Goal: Task Accomplishment & Management: Complete application form

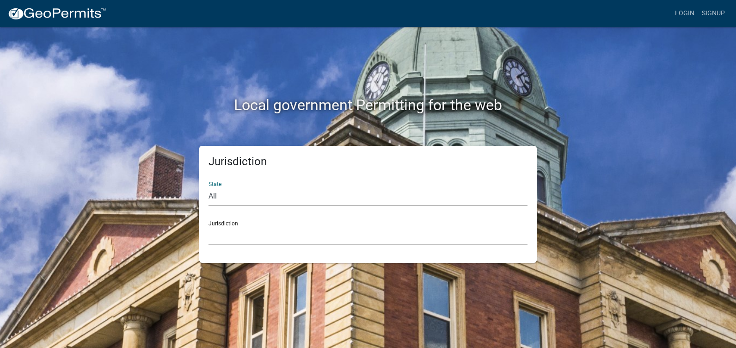
click at [444, 195] on select "All [US_STATE] [US_STATE] [US_STATE] [US_STATE] [US_STATE] [US_STATE] [US_STATE…" at bounding box center [368, 196] width 319 height 19
select select "[US_STATE]"
click at [209, 187] on select "All [US_STATE] [US_STATE] [US_STATE] [US_STATE] [US_STATE] [US_STATE] [US_STATE…" at bounding box center [368, 196] width 319 height 19
click at [270, 231] on select "City of [GEOGRAPHIC_DATA], [US_STATE] City of [GEOGRAPHIC_DATA], [US_STATE] Cit…" at bounding box center [368, 235] width 319 height 19
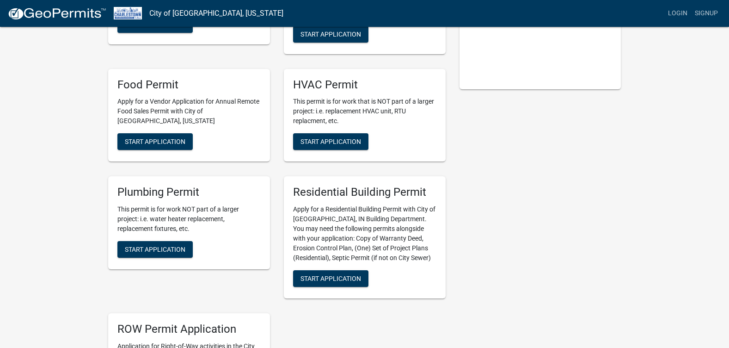
scroll to position [185, 0]
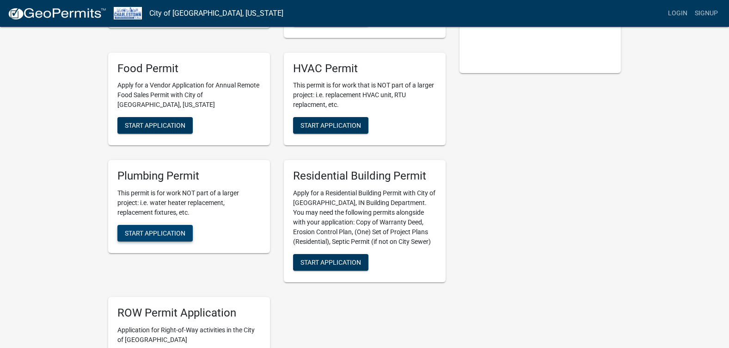
click at [172, 228] on button "Start Application" at bounding box center [154, 233] width 75 height 17
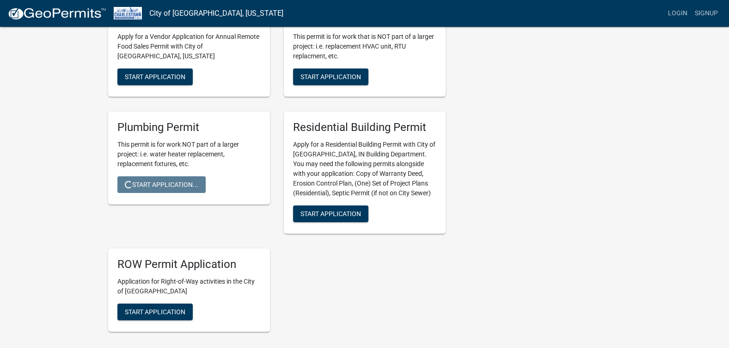
scroll to position [314, 0]
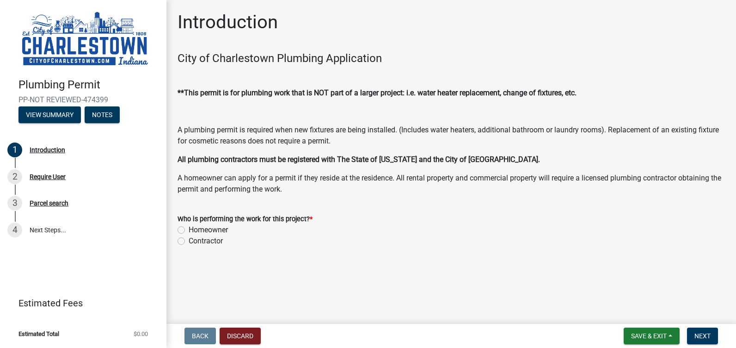
click at [189, 230] on label "Homeowner" at bounding box center [208, 229] width 39 height 11
click at [189, 230] on input "Homeowner" at bounding box center [192, 227] width 6 height 6
radio input "true"
click at [713, 334] on button "Next" at bounding box center [702, 335] width 31 height 17
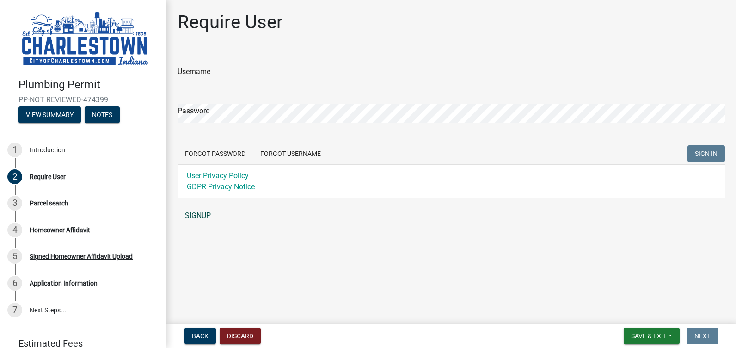
click at [203, 216] on link "SIGNUP" at bounding box center [451, 215] width 547 height 18
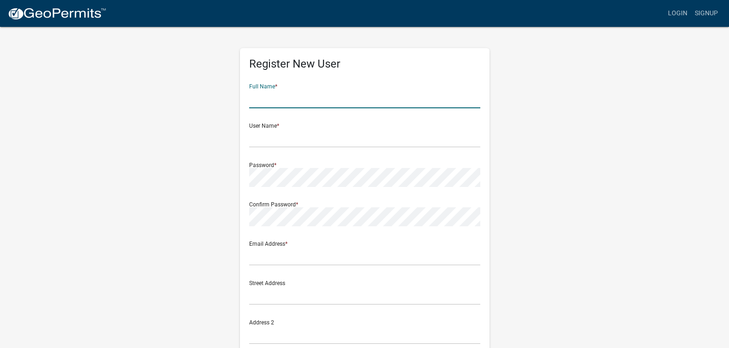
click at [369, 95] on input "text" at bounding box center [364, 98] width 231 height 19
type input "[PERSON_NAME]"
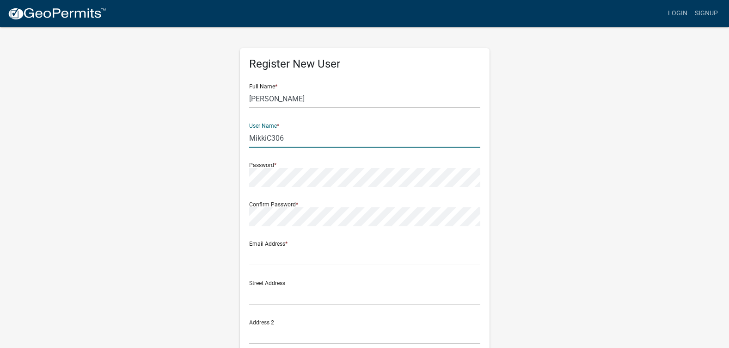
type input "MikkiC306"
click at [369, 95] on input "[PERSON_NAME]" at bounding box center [364, 98] width 231 height 19
type input "[PERSON_NAME]"
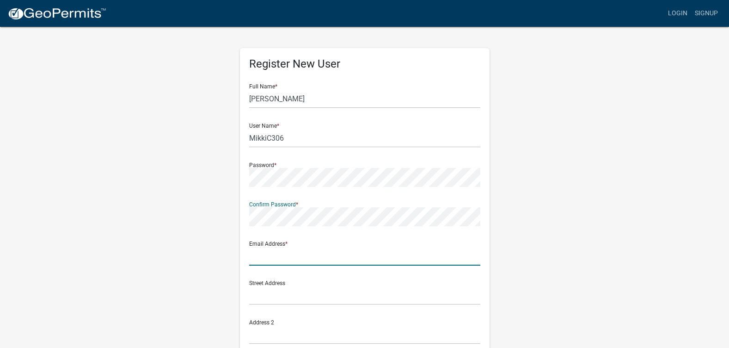
click at [314, 259] on input "text" at bounding box center [364, 255] width 231 height 19
type input "[EMAIL_ADDRESS][DOMAIN_NAME]"
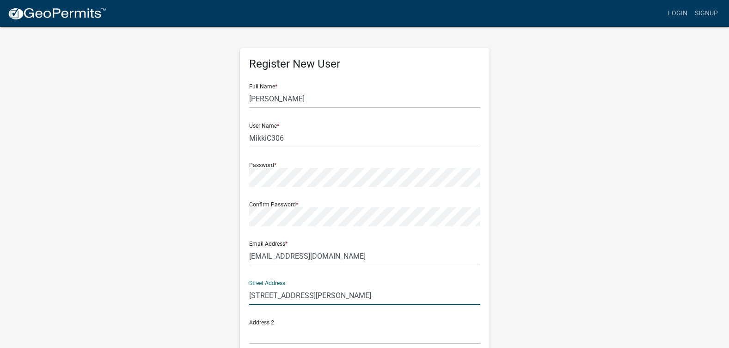
type input "[STREET_ADDRESS][PERSON_NAME]"
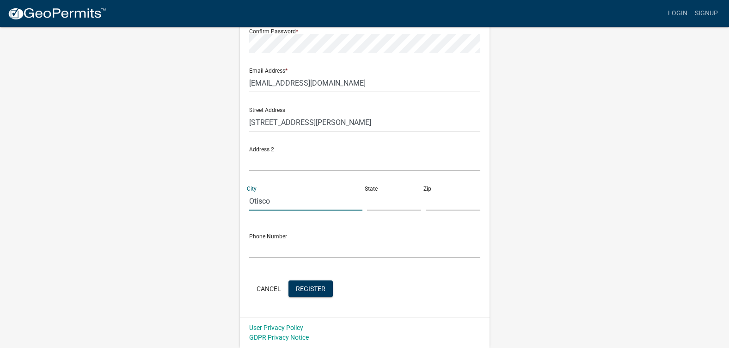
type input "Otisco"
type input "IN"
type input "47163"
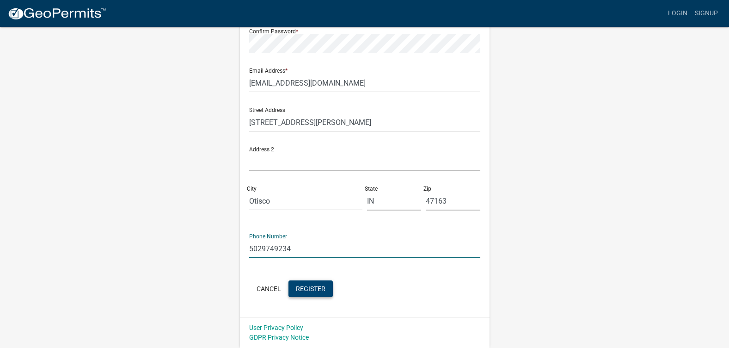
type input "5029749234"
click at [314, 290] on span "Register" at bounding box center [311, 287] width 30 height 7
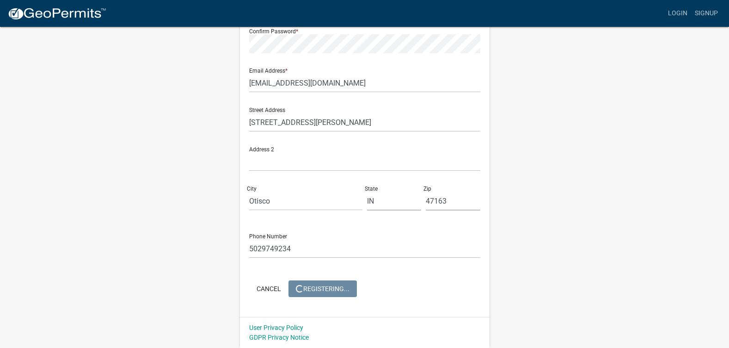
scroll to position [0, 0]
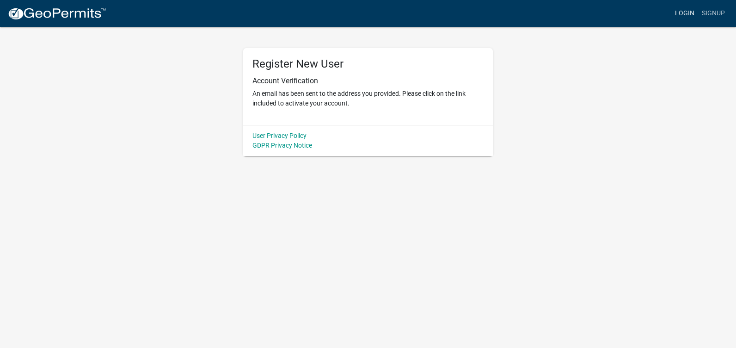
click at [681, 10] on link "Login" at bounding box center [684, 14] width 27 height 18
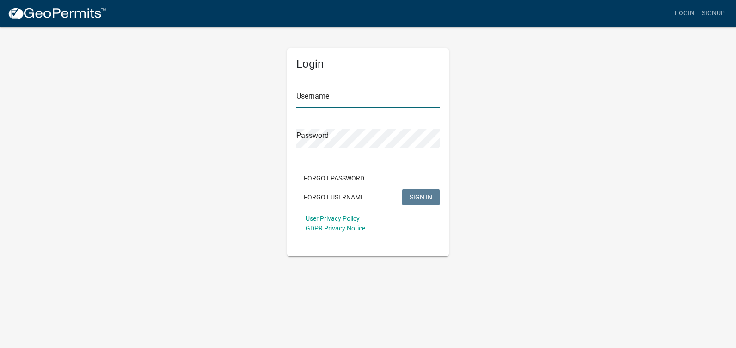
type input "MikkiC306"
click at [414, 202] on button "SIGN IN" at bounding box center [420, 197] width 37 height 17
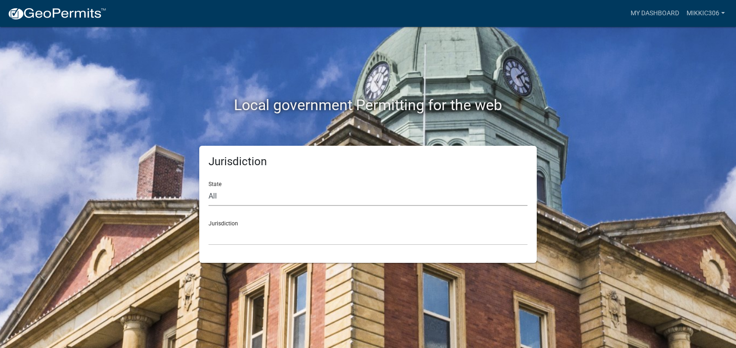
click at [395, 201] on select "All [US_STATE] [US_STATE] [US_STATE] [US_STATE] [US_STATE] [US_STATE] [US_STATE…" at bounding box center [368, 196] width 319 height 19
click at [273, 203] on select "All [US_STATE] [US_STATE] [US_STATE] [US_STATE] [US_STATE] [US_STATE] [US_STATE…" at bounding box center [368, 196] width 319 height 19
select select "[US_STATE]"
click at [209, 187] on select "All [US_STATE] [US_STATE] [US_STATE] [US_STATE] [US_STATE] [US_STATE] [US_STATE…" at bounding box center [368, 196] width 319 height 19
click at [252, 235] on select "City of [GEOGRAPHIC_DATA], [US_STATE] City of [GEOGRAPHIC_DATA], [US_STATE] Cit…" at bounding box center [368, 235] width 319 height 19
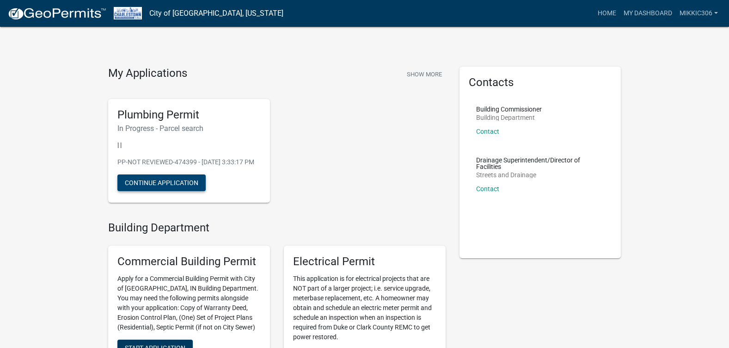
click at [169, 191] on button "Continue Application" at bounding box center [161, 182] width 88 height 17
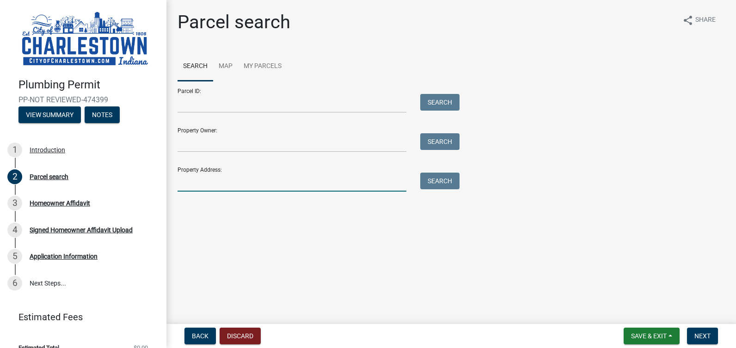
click at [334, 184] on input "Property Address:" at bounding box center [292, 181] width 229 height 19
type input "[STREET_ADDRESS][PERSON_NAME]"
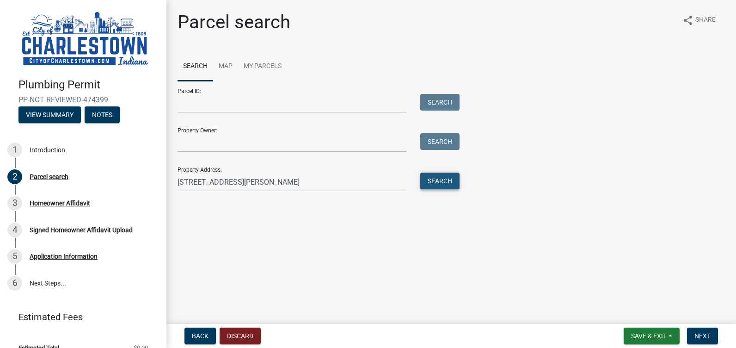
click at [453, 174] on button "Search" at bounding box center [439, 180] width 39 height 17
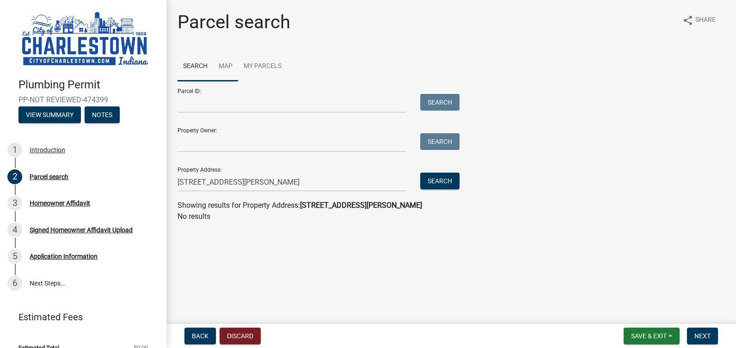
click at [223, 68] on link "Map" at bounding box center [225, 67] width 25 height 30
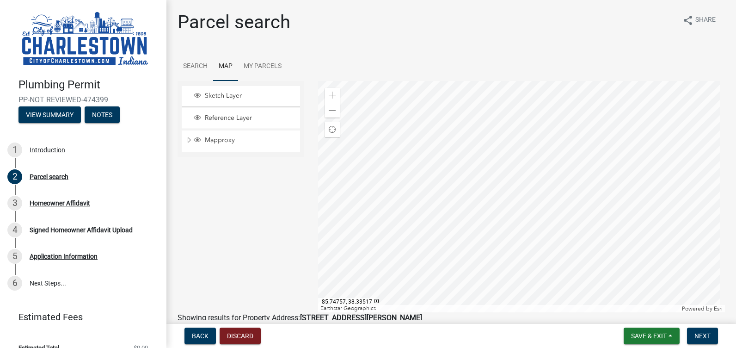
click at [473, 219] on div at bounding box center [521, 196] width 407 height 231
click at [457, 209] on div at bounding box center [521, 196] width 407 height 231
click at [454, 193] on div at bounding box center [521, 196] width 407 height 231
click at [443, 148] on div at bounding box center [521, 196] width 407 height 231
click at [332, 98] on span at bounding box center [332, 95] width 7 height 7
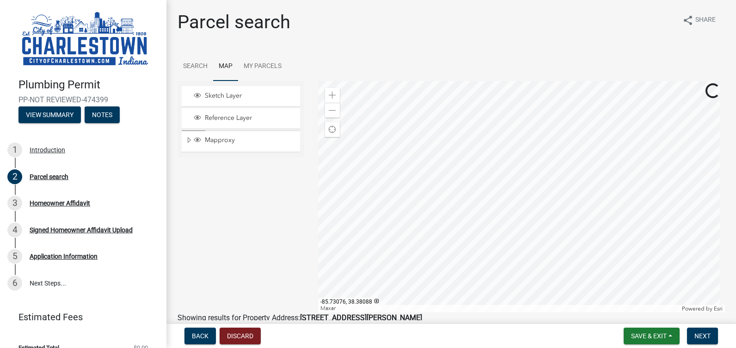
click at [578, 236] on div at bounding box center [521, 196] width 407 height 231
click at [522, 247] on div at bounding box center [521, 196] width 407 height 231
click at [486, 198] on div at bounding box center [521, 196] width 407 height 231
click at [487, 209] on div at bounding box center [521, 196] width 407 height 231
click at [477, 183] on div at bounding box center [521, 196] width 407 height 231
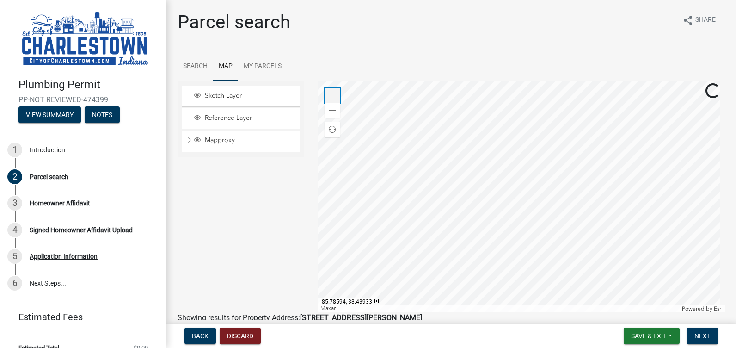
click at [329, 92] on span at bounding box center [332, 95] width 7 height 7
click at [481, 223] on div at bounding box center [521, 196] width 407 height 231
click at [457, 204] on div at bounding box center [521, 196] width 407 height 231
click at [468, 220] on div at bounding box center [521, 196] width 407 height 231
click at [465, 186] on div at bounding box center [521, 196] width 407 height 231
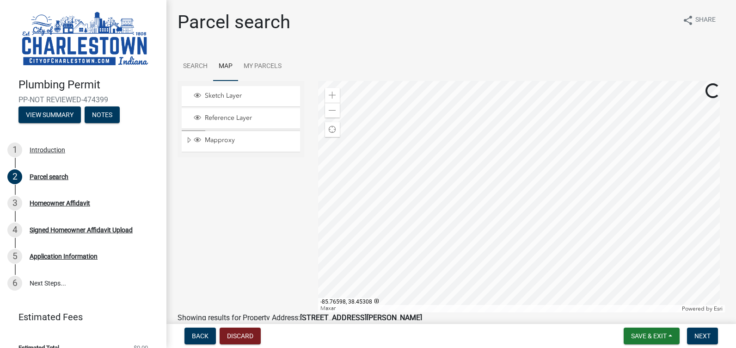
click at [474, 220] on div at bounding box center [521, 196] width 407 height 231
click at [459, 211] on div at bounding box center [521, 196] width 407 height 231
click at [460, 222] on div at bounding box center [521, 196] width 407 height 231
click at [473, 206] on div at bounding box center [521, 196] width 407 height 231
click at [462, 222] on div at bounding box center [521, 196] width 407 height 231
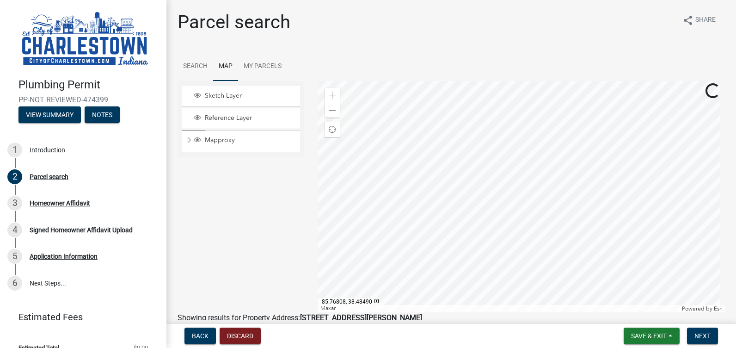
click at [471, 220] on div at bounding box center [521, 196] width 407 height 231
click at [471, 226] on div at bounding box center [521, 196] width 407 height 231
click at [459, 227] on div at bounding box center [521, 196] width 407 height 231
click at [450, 200] on div at bounding box center [521, 196] width 407 height 231
click at [450, 207] on div at bounding box center [521, 196] width 407 height 231
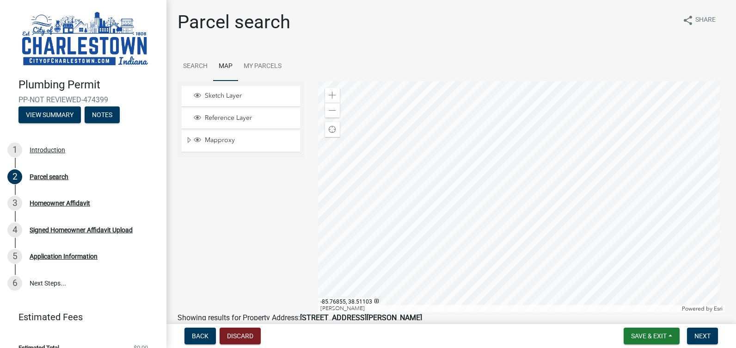
click at [452, 210] on div at bounding box center [521, 196] width 407 height 231
click at [453, 202] on div at bounding box center [521, 196] width 407 height 231
click at [453, 210] on div at bounding box center [521, 196] width 407 height 231
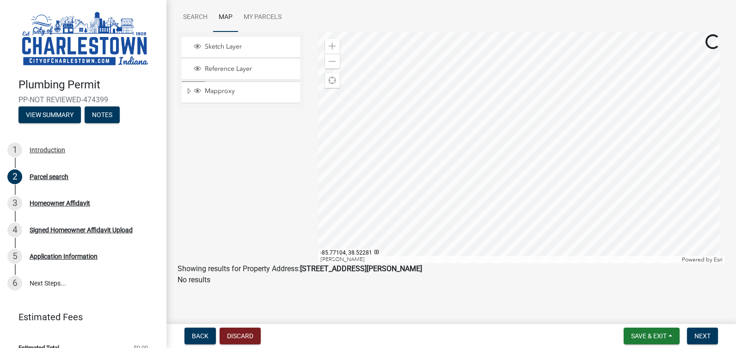
scroll to position [50, 0]
click at [472, 234] on div at bounding box center [521, 146] width 407 height 231
click at [457, 213] on div at bounding box center [521, 146] width 407 height 231
click at [462, 212] on div at bounding box center [521, 146] width 407 height 231
click at [329, 62] on span at bounding box center [332, 59] width 7 height 7
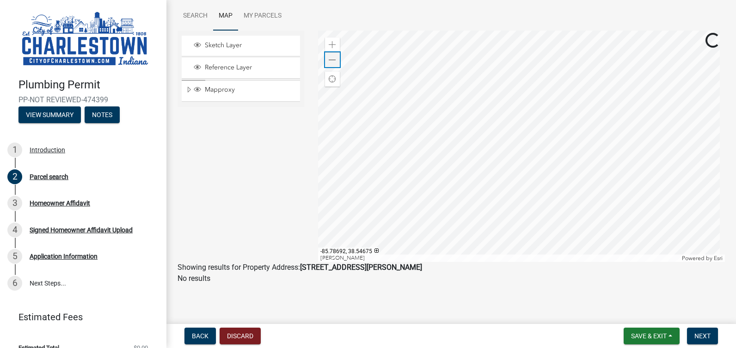
click at [329, 62] on span at bounding box center [332, 59] width 7 height 7
click at [499, 110] on div at bounding box center [521, 146] width 407 height 231
click at [212, 49] on span "Sketch Layer" at bounding box center [250, 45] width 94 height 8
click at [508, 200] on div at bounding box center [521, 146] width 407 height 231
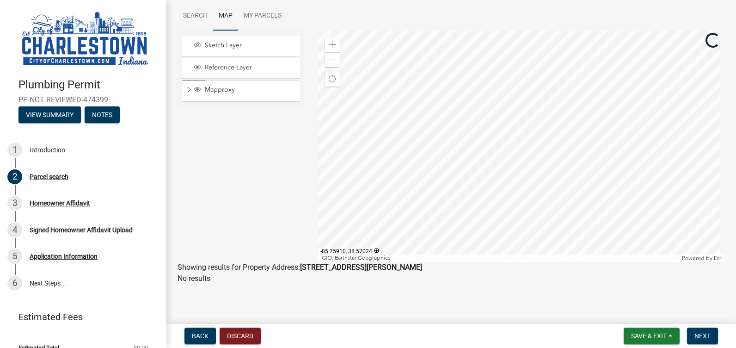
click at [480, 109] on div at bounding box center [521, 146] width 407 height 231
click at [513, 109] on div at bounding box center [521, 146] width 407 height 231
click at [518, 160] on div at bounding box center [521, 146] width 407 height 231
click at [464, 152] on div at bounding box center [521, 146] width 407 height 231
click at [335, 43] on div "Zoom in" at bounding box center [332, 44] width 15 height 15
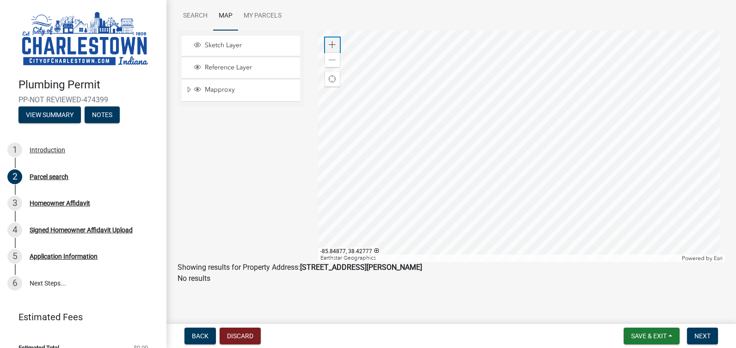
click at [335, 43] on div "Zoom in" at bounding box center [332, 44] width 15 height 15
click at [528, 181] on div at bounding box center [521, 146] width 407 height 231
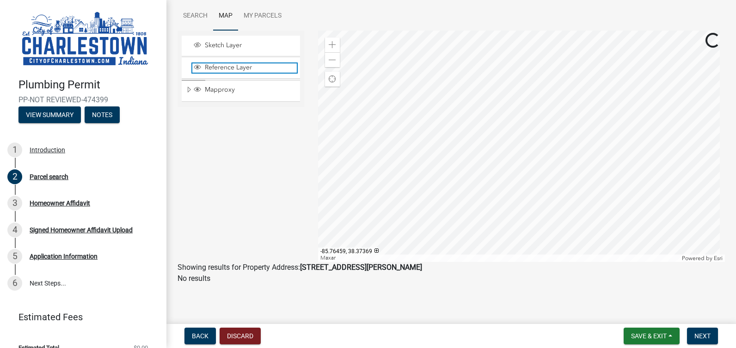
click at [211, 68] on span "Reference Layer" at bounding box center [250, 67] width 94 height 8
click at [500, 151] on div at bounding box center [521, 146] width 407 height 231
click at [460, 161] on div at bounding box center [521, 146] width 407 height 231
click at [446, 164] on div at bounding box center [521, 146] width 407 height 231
click at [335, 60] on div "Zoom out" at bounding box center [332, 59] width 15 height 15
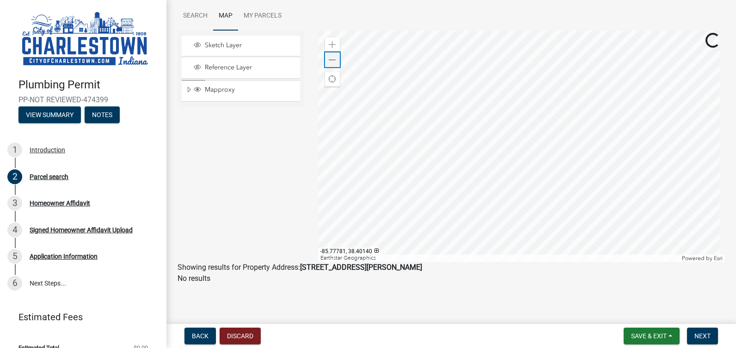
click at [335, 60] on div "Zoom out" at bounding box center [332, 59] width 15 height 15
click at [333, 60] on span at bounding box center [332, 59] width 7 height 7
click at [467, 145] on div at bounding box center [521, 146] width 407 height 231
click at [472, 108] on div at bounding box center [521, 146] width 407 height 231
click at [484, 132] on div at bounding box center [521, 146] width 407 height 231
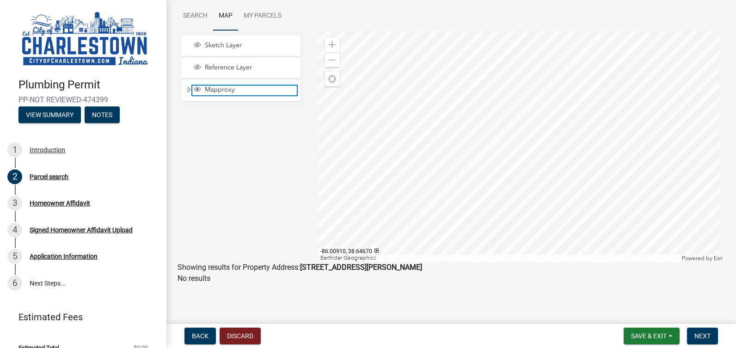
click at [198, 93] on span "Layer List" at bounding box center [197, 90] width 10 height 9
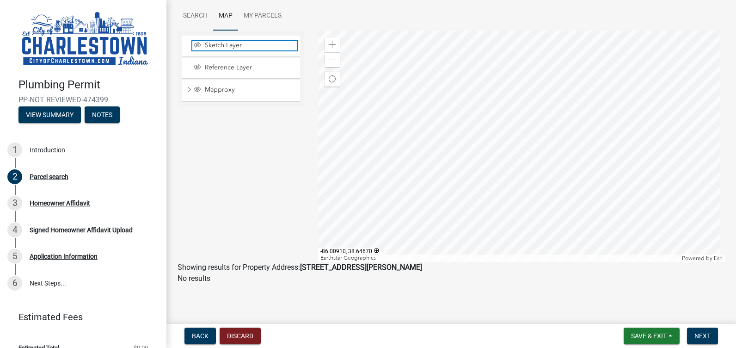
click at [197, 44] on span "Layer List" at bounding box center [197, 44] width 7 height 7
click at [493, 129] on div at bounding box center [521, 146] width 407 height 231
click at [330, 47] on span at bounding box center [332, 44] width 7 height 7
click at [528, 115] on div at bounding box center [521, 146] width 407 height 231
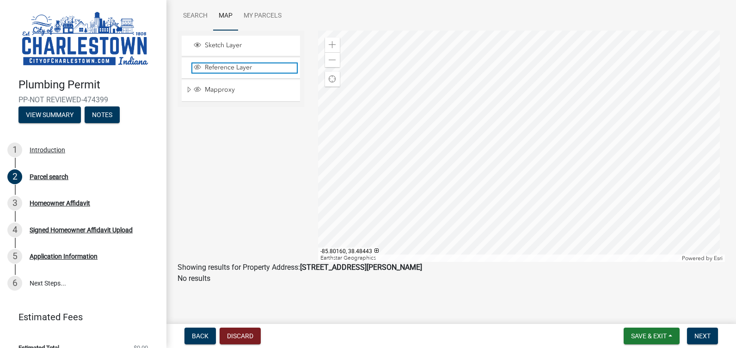
click at [214, 68] on span "Reference Layer" at bounding box center [250, 67] width 94 height 8
click at [448, 108] on div at bounding box center [521, 146] width 407 height 231
click at [445, 91] on div at bounding box center [521, 146] width 407 height 231
click at [466, 98] on div at bounding box center [521, 146] width 407 height 231
click at [456, 66] on div at bounding box center [521, 146] width 407 height 231
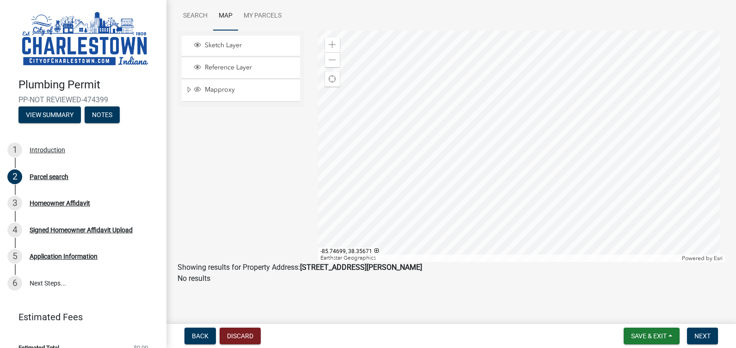
click at [471, 122] on div at bounding box center [521, 146] width 407 height 231
click at [505, 119] on div at bounding box center [521, 146] width 407 height 231
click at [487, 134] on div at bounding box center [521, 146] width 407 height 231
click at [329, 47] on span at bounding box center [332, 44] width 7 height 7
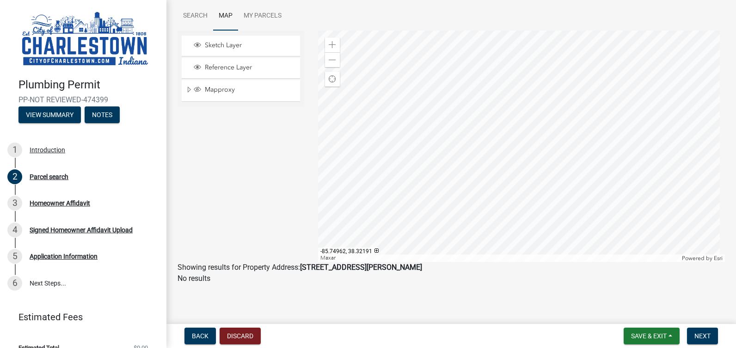
click at [491, 219] on div at bounding box center [521, 146] width 407 height 231
click at [461, 179] on div at bounding box center [521, 146] width 407 height 231
click at [455, 192] on div at bounding box center [521, 146] width 407 height 231
click at [452, 171] on div at bounding box center [521, 146] width 407 height 231
click at [460, 189] on div at bounding box center [521, 146] width 407 height 231
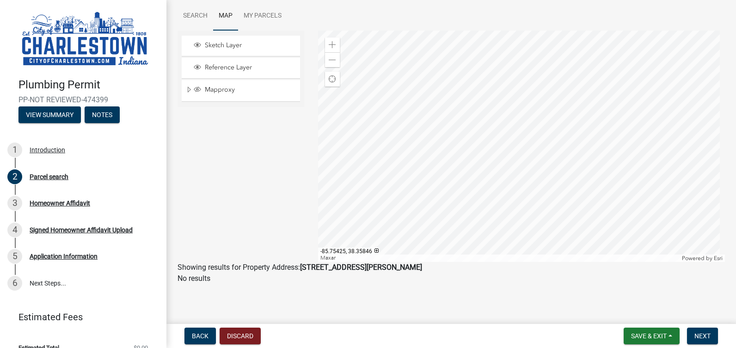
click at [472, 214] on div at bounding box center [521, 146] width 407 height 231
click at [494, 217] on div at bounding box center [521, 146] width 407 height 231
click at [477, 235] on div at bounding box center [521, 146] width 407 height 231
click at [468, 196] on div at bounding box center [521, 146] width 407 height 231
click at [482, 194] on div at bounding box center [521, 146] width 407 height 231
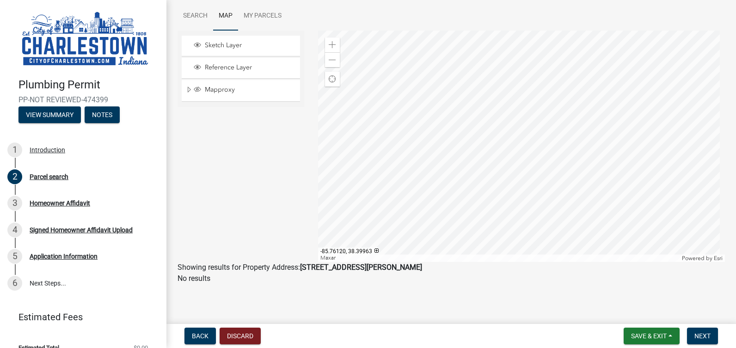
click at [478, 186] on div at bounding box center [521, 146] width 407 height 231
click at [196, 17] on link "Search" at bounding box center [196, 16] width 36 height 30
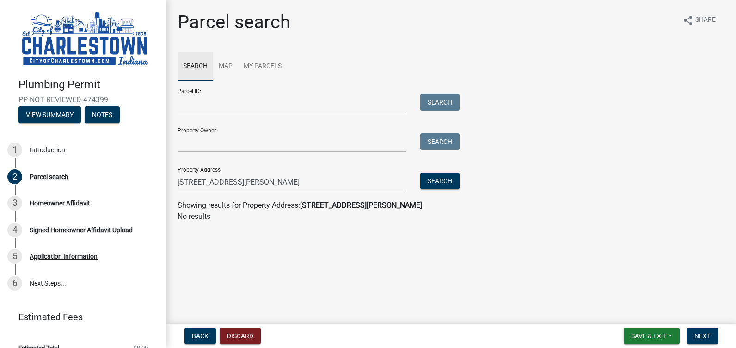
scroll to position [0, 0]
drag, startPoint x: 191, startPoint y: 184, endPoint x: 177, endPoint y: 185, distance: 14.9
click at [177, 185] on div "[STREET_ADDRESS][PERSON_NAME]" at bounding box center [292, 181] width 243 height 19
type input "[PERSON_NAME] Drive"
click at [430, 178] on button "Search" at bounding box center [439, 180] width 39 height 17
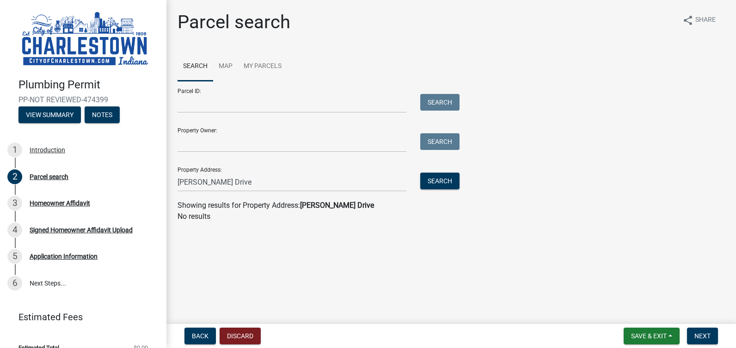
click at [270, 127] on div "Property Owner: Search" at bounding box center [316, 136] width 277 height 32
click at [263, 144] on input "Property Owner:" at bounding box center [292, 142] width 229 height 19
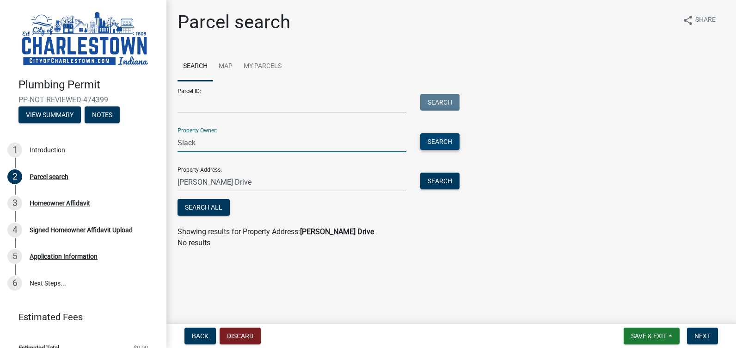
type input "Slack"
click at [458, 146] on button "Search" at bounding box center [439, 141] width 39 height 17
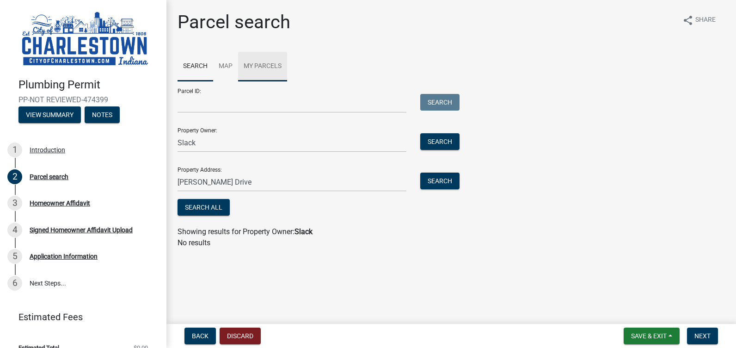
click at [253, 67] on link "My Parcels" at bounding box center [262, 67] width 49 height 30
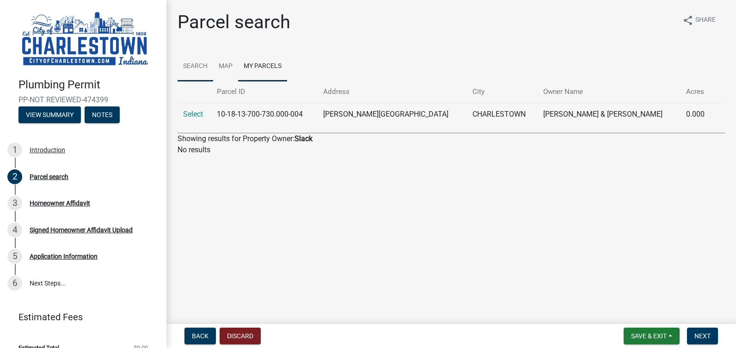
click at [204, 64] on link "Search" at bounding box center [196, 67] width 36 height 30
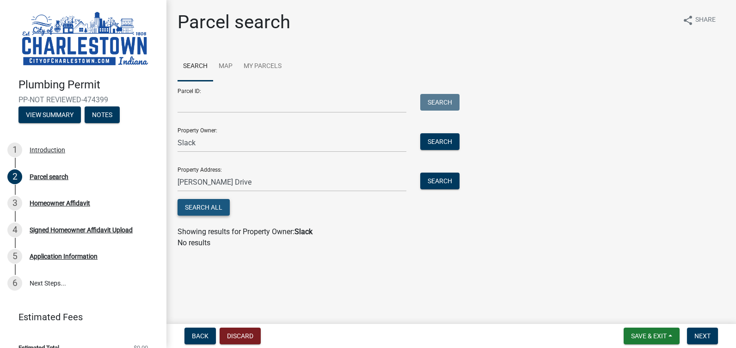
click at [223, 205] on button "Search All" at bounding box center [204, 207] width 52 height 17
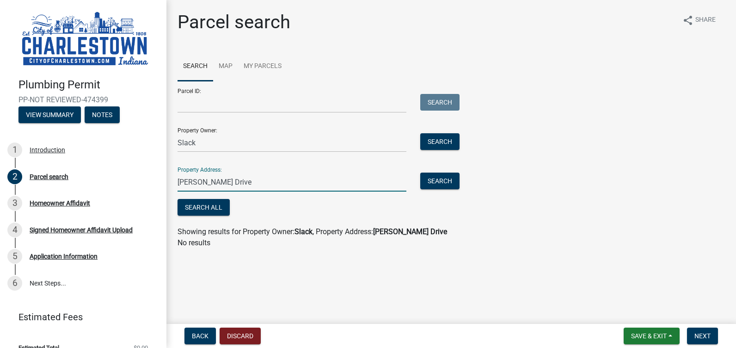
click at [226, 184] on input "[PERSON_NAME] Drive" at bounding box center [292, 181] width 229 height 19
click at [227, 184] on input "[PERSON_NAME] Drive" at bounding box center [292, 181] width 229 height 19
click at [447, 174] on button "Search" at bounding box center [439, 180] width 39 height 17
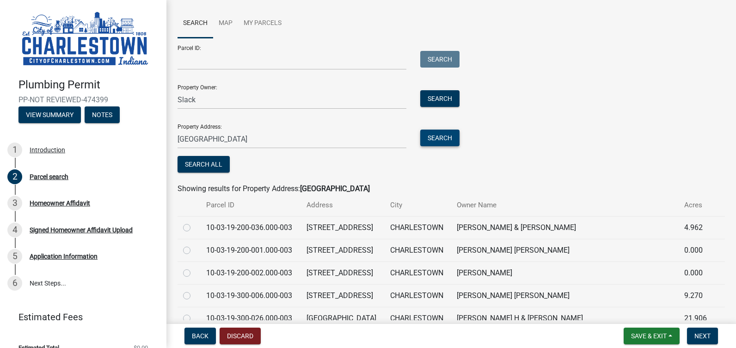
scroll to position [39, 0]
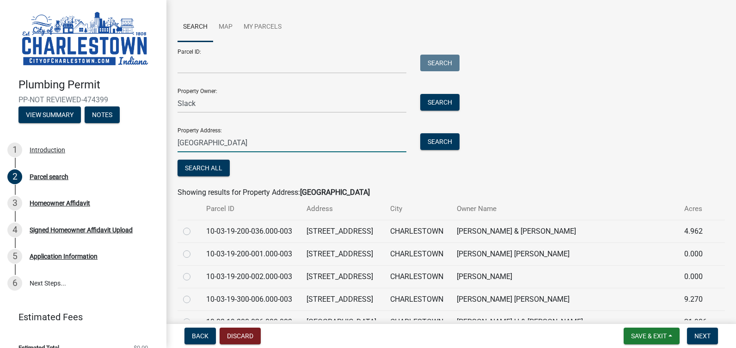
click at [256, 148] on input "[GEOGRAPHIC_DATA]" at bounding box center [292, 142] width 229 height 19
type input "meadowland trail"
click at [422, 145] on button "Search" at bounding box center [439, 141] width 39 height 17
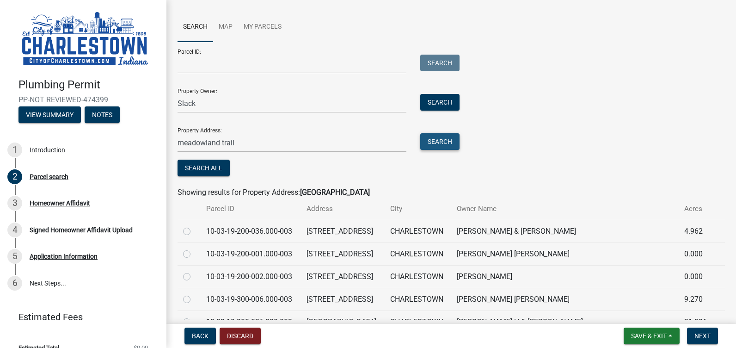
scroll to position [0, 0]
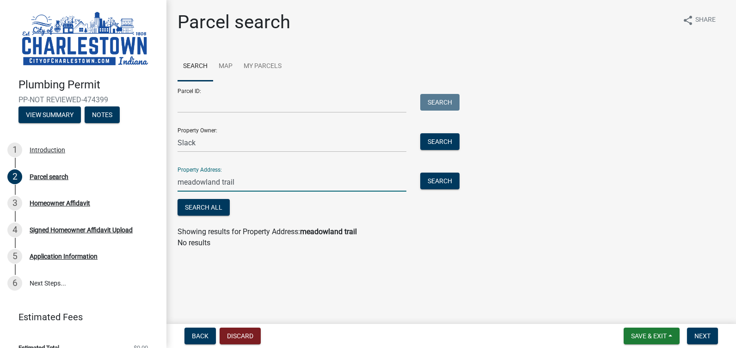
click at [254, 187] on input "meadowland trail" at bounding box center [292, 181] width 229 height 19
click at [253, 186] on input "meadowland trail" at bounding box center [292, 181] width 229 height 19
click at [261, 107] on input "Parcel ID:" at bounding box center [292, 103] width 229 height 19
paste input "03-00063-033-0"
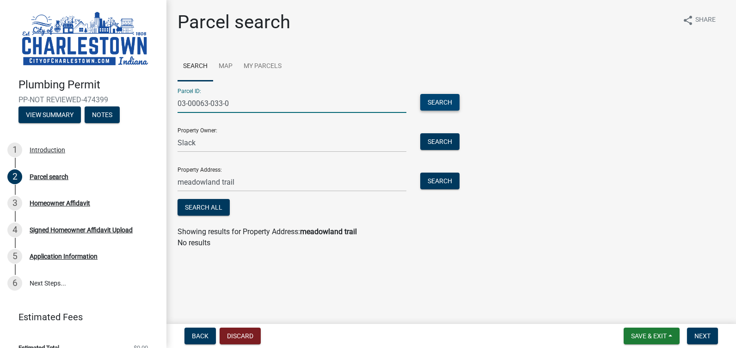
type input "03-00063-033-0"
click at [432, 101] on button "Search" at bounding box center [439, 102] width 39 height 17
click at [297, 111] on input "03-00063-033-0" at bounding box center [292, 103] width 229 height 19
click at [297, 110] on input "03-00063-033-0" at bounding box center [292, 103] width 229 height 19
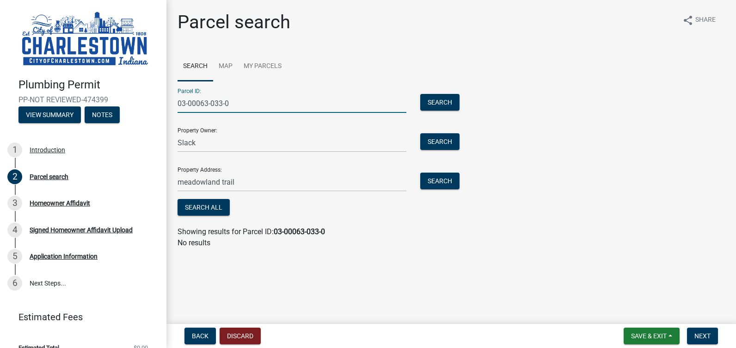
click at [297, 110] on input "03-00063-033-0" at bounding box center [292, 103] width 229 height 19
paste input "10-03-19-200-043.000-003"
type input "10-03-19-200-043.000-003"
click at [461, 102] on div "Search" at bounding box center [437, 103] width 49 height 19
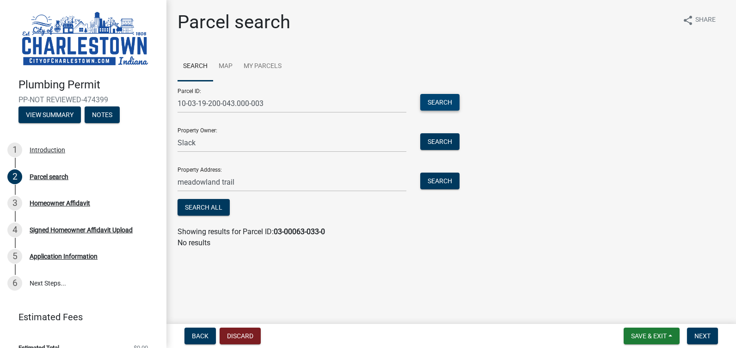
click at [453, 99] on button "Search" at bounding box center [439, 102] width 39 height 17
